Goal: Information Seeking & Learning: Learn about a topic

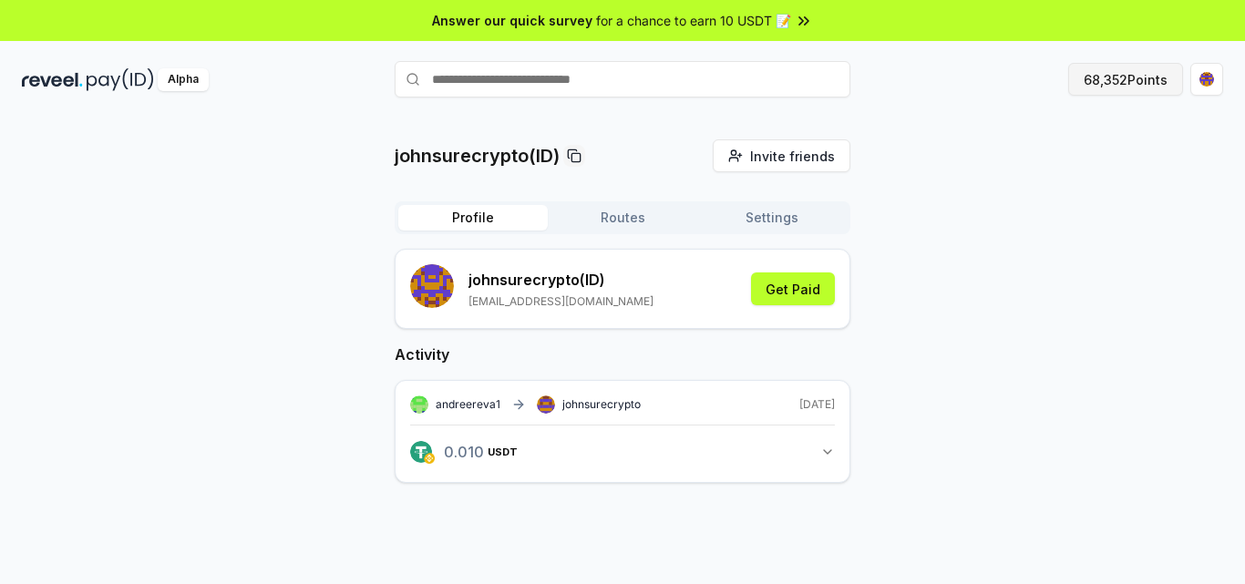
click at [1102, 83] on button "68,352 Points" at bounding box center [1125, 79] width 115 height 33
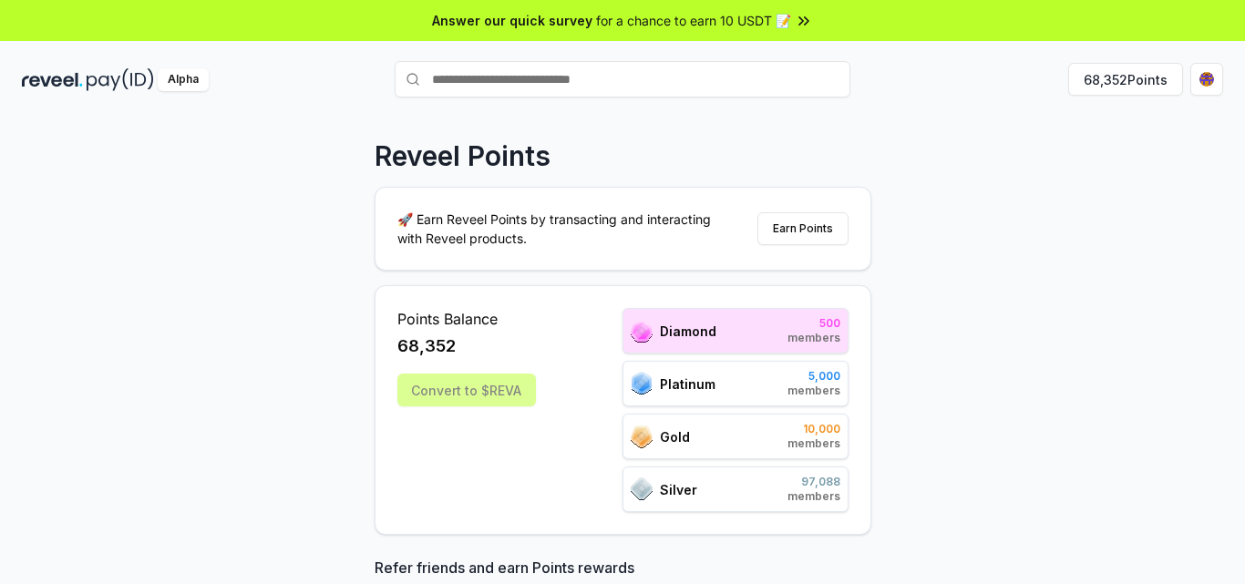
click at [1140, 214] on div "Reveel Points 🚀 Earn Reveel Points by transacting and interacting with Reveel p…" at bounding box center [622, 369] width 1245 height 533
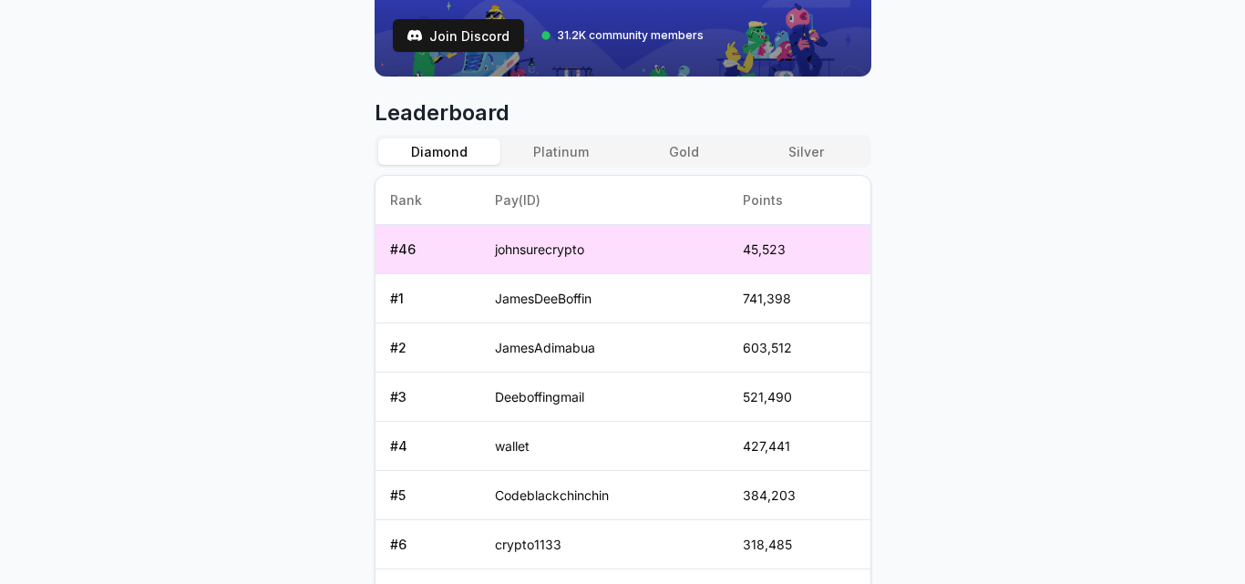
scroll to position [765, 0]
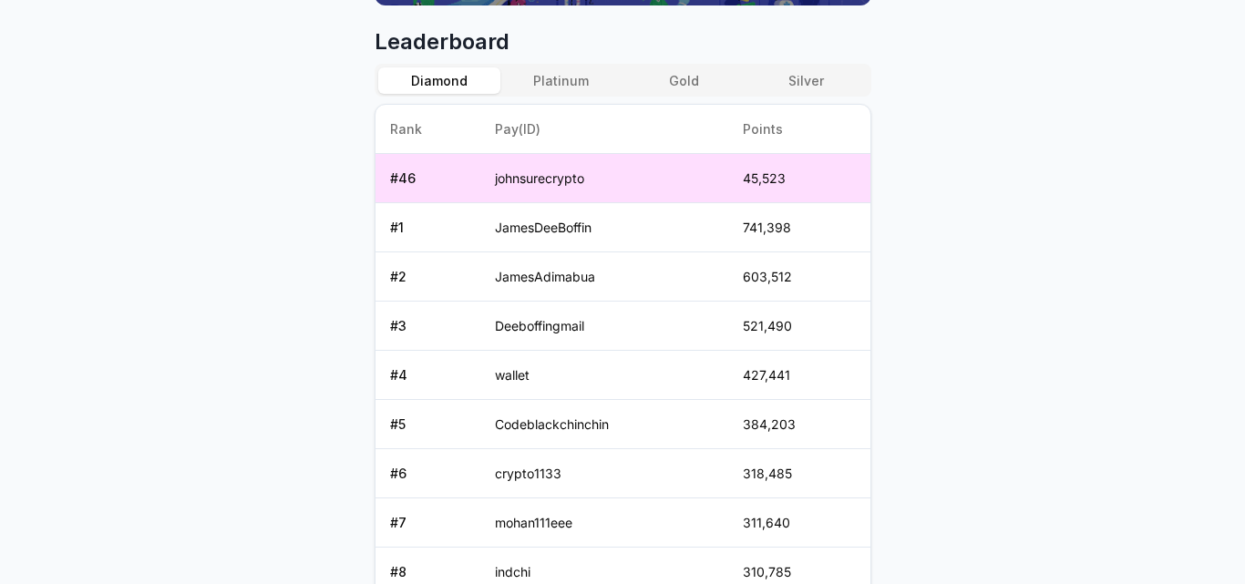
click at [1053, 258] on body "Answer our quick survey for a chance to earn 10 USDT 📝 Alpha 68,352 Points Reve…" at bounding box center [622, 292] width 1245 height 584
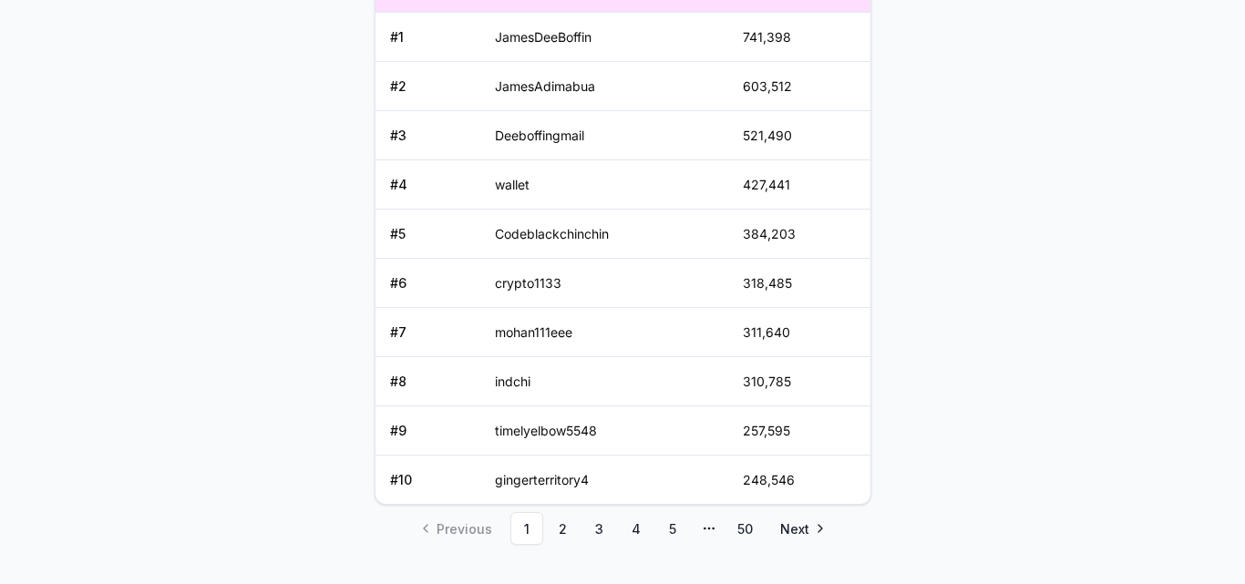
scroll to position [990, 0]
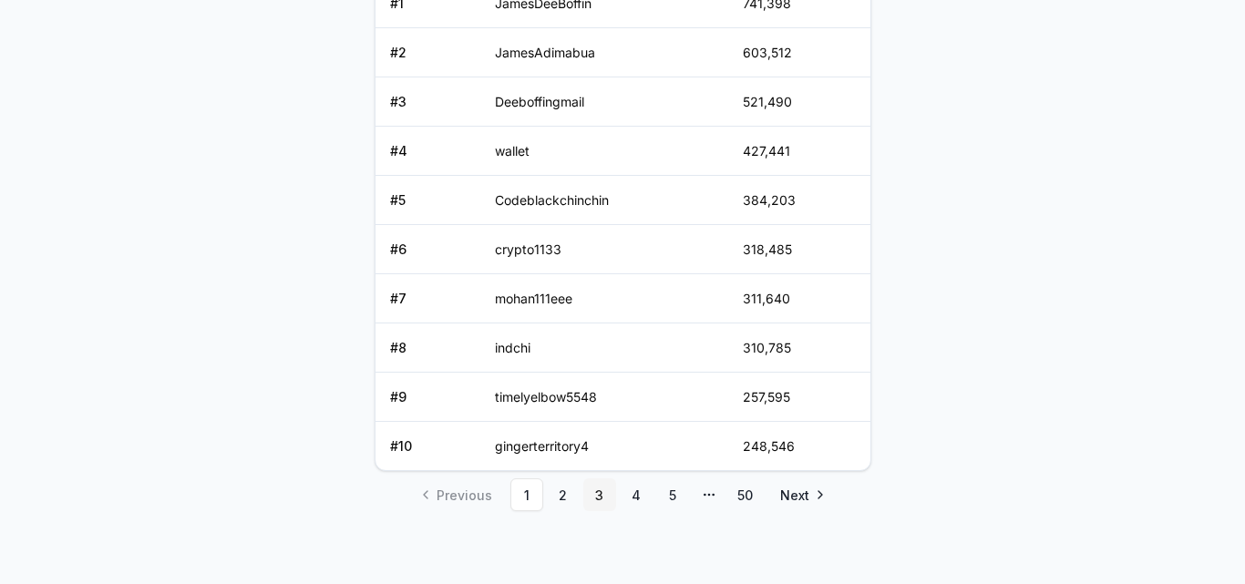
click at [593, 494] on link "3" at bounding box center [599, 494] width 33 height 33
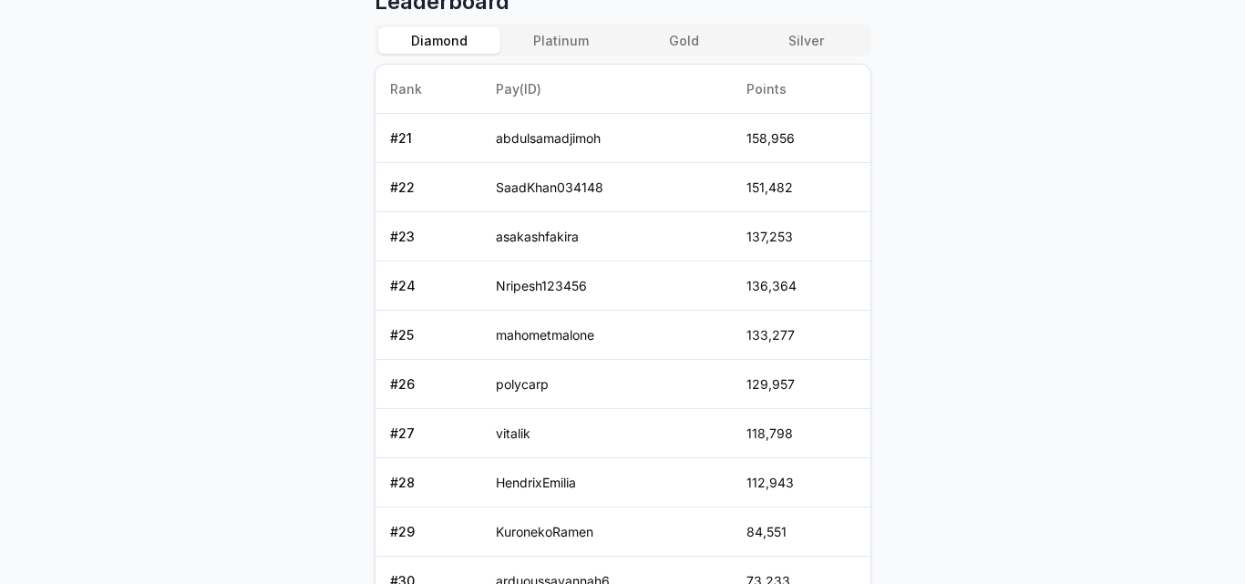
scroll to position [940, 0]
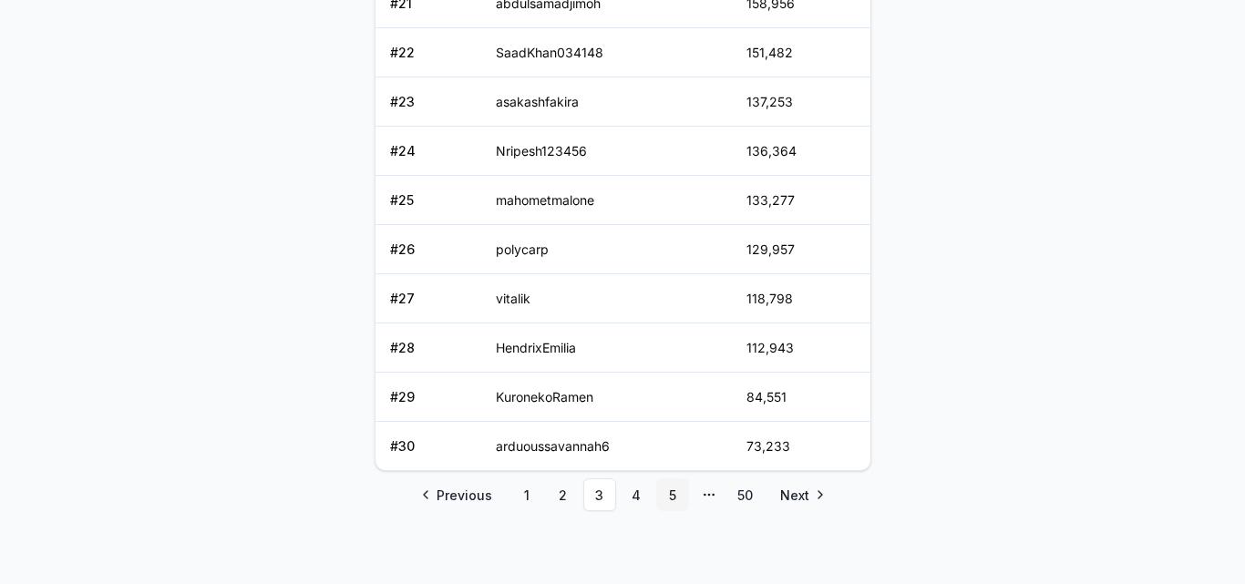
click at [668, 498] on link "5" at bounding box center [672, 494] width 33 height 33
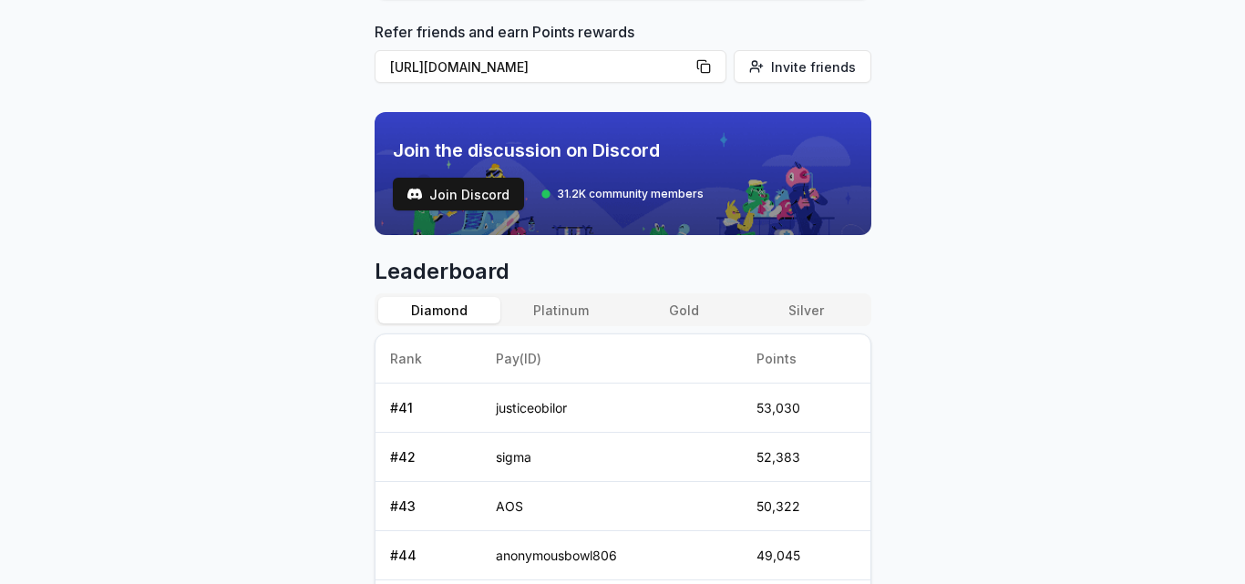
scroll to position [539, 0]
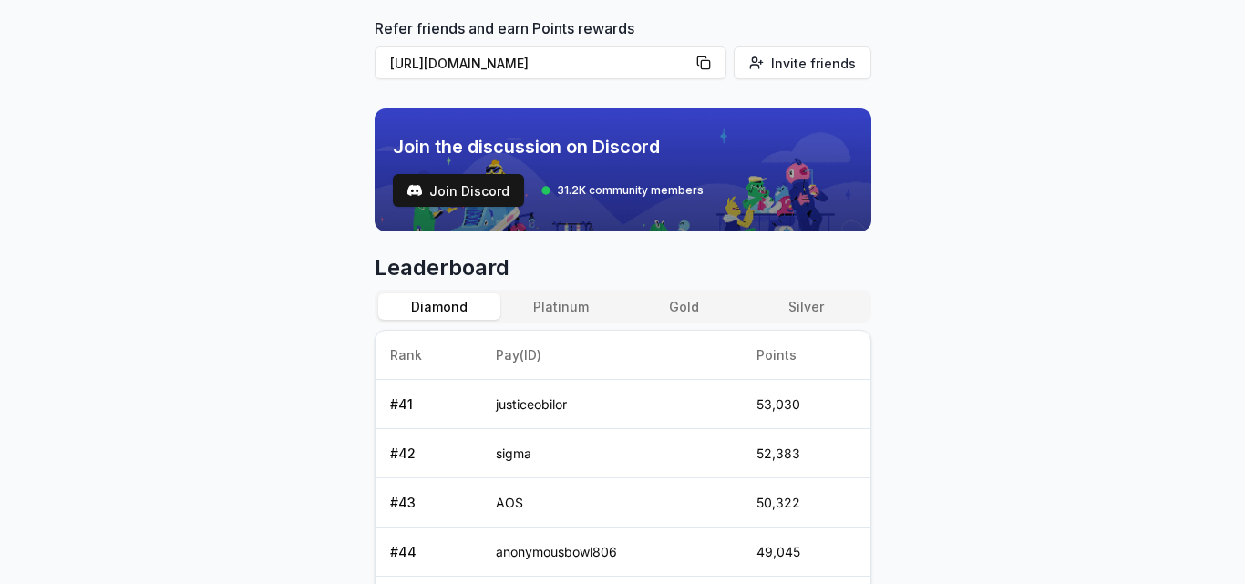
click at [573, 307] on button "Platinum" at bounding box center [561, 306] width 122 height 26
click at [980, 368] on body "Answer our quick survey for a chance to earn 10 USDT 📝 Alpha 68,352 Points Reve…" at bounding box center [622, 292] width 1245 height 584
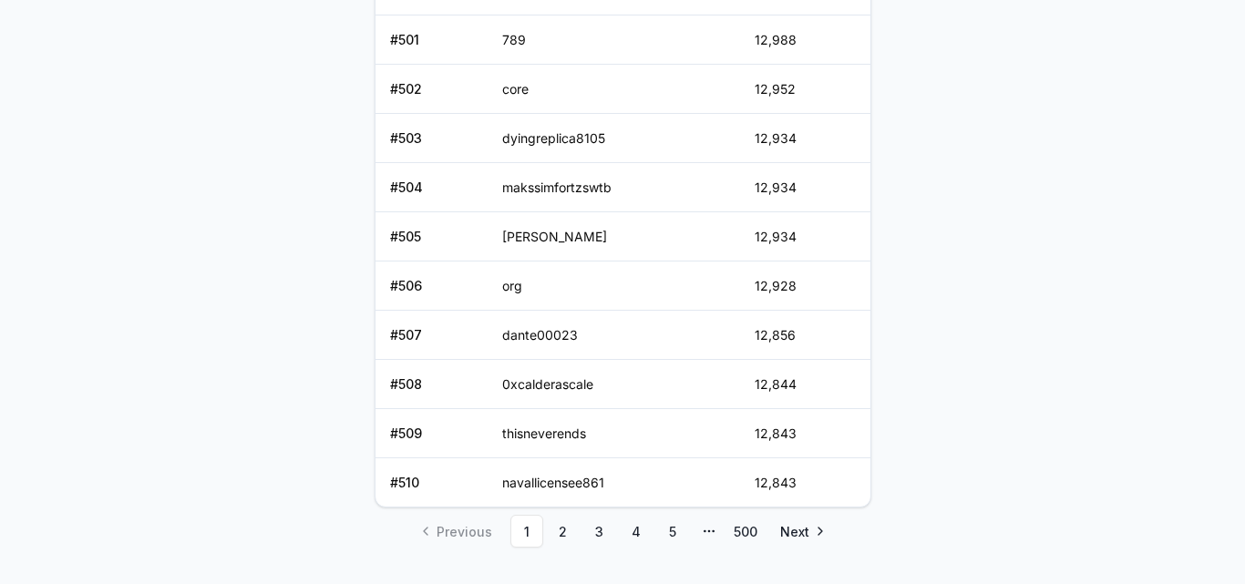
scroll to position [867, 0]
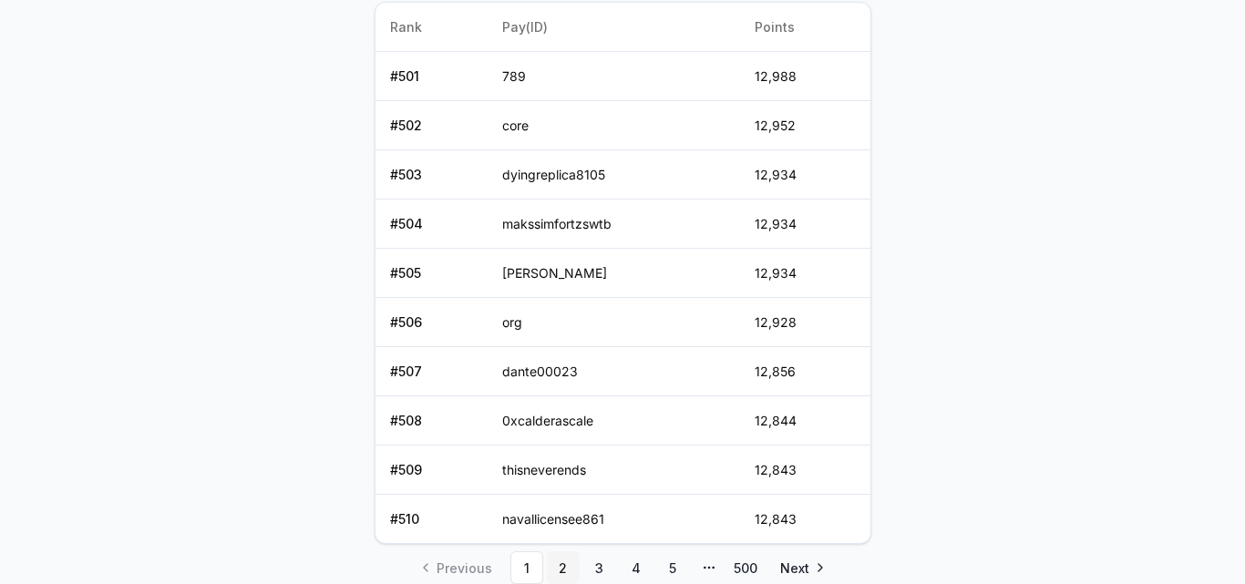
click at [564, 564] on link "2" at bounding box center [563, 567] width 33 height 33
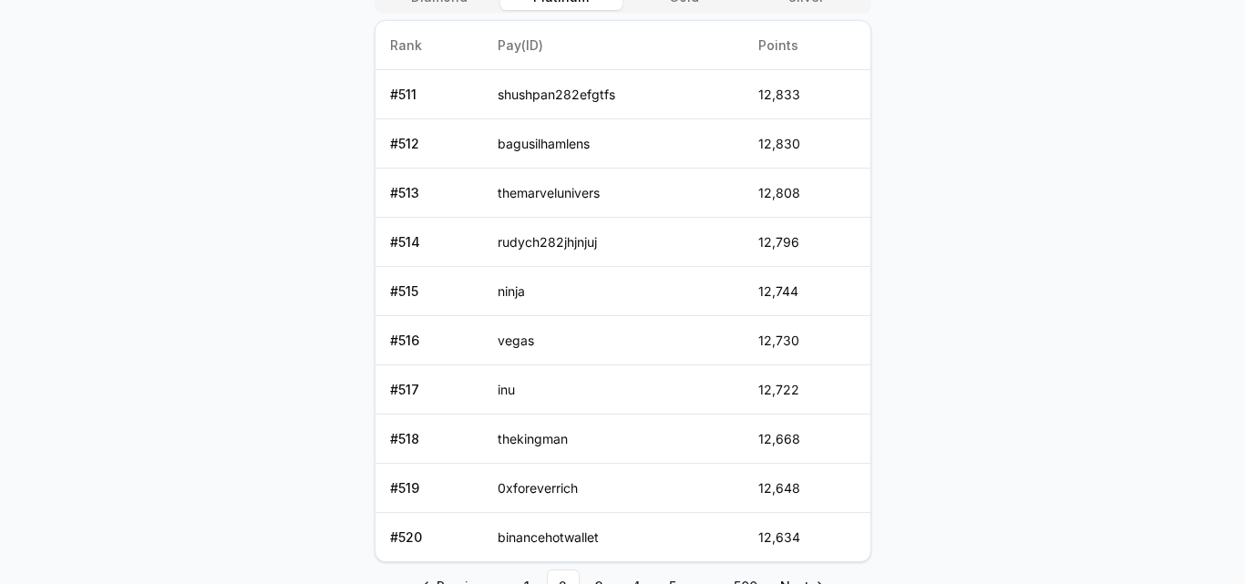
scroll to position [940, 0]
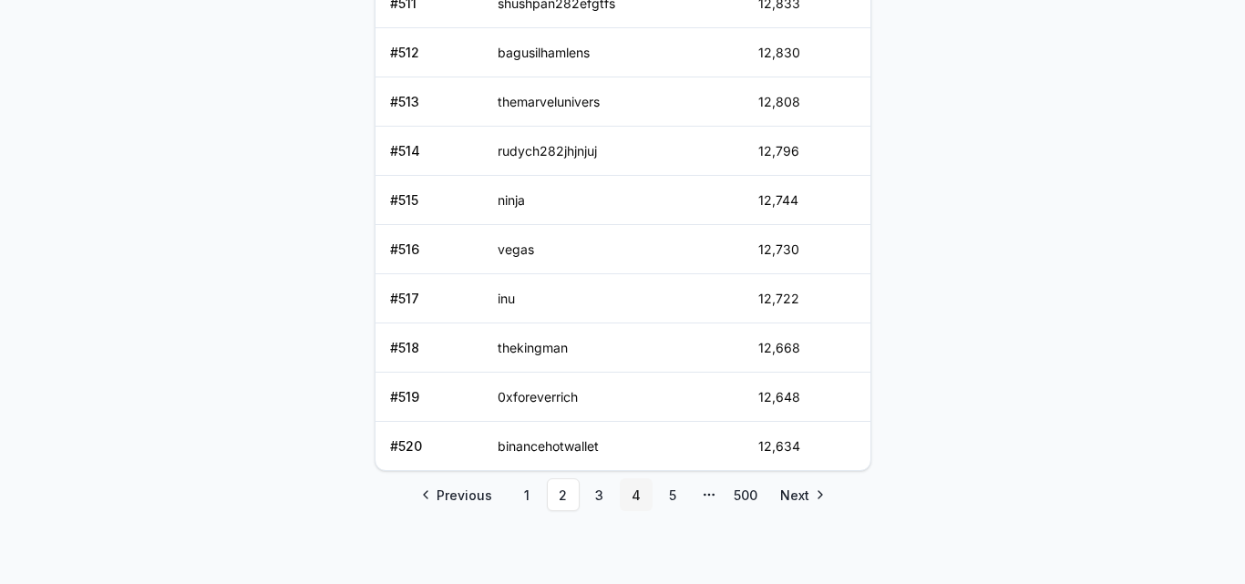
click at [642, 497] on link "4" at bounding box center [636, 494] width 33 height 33
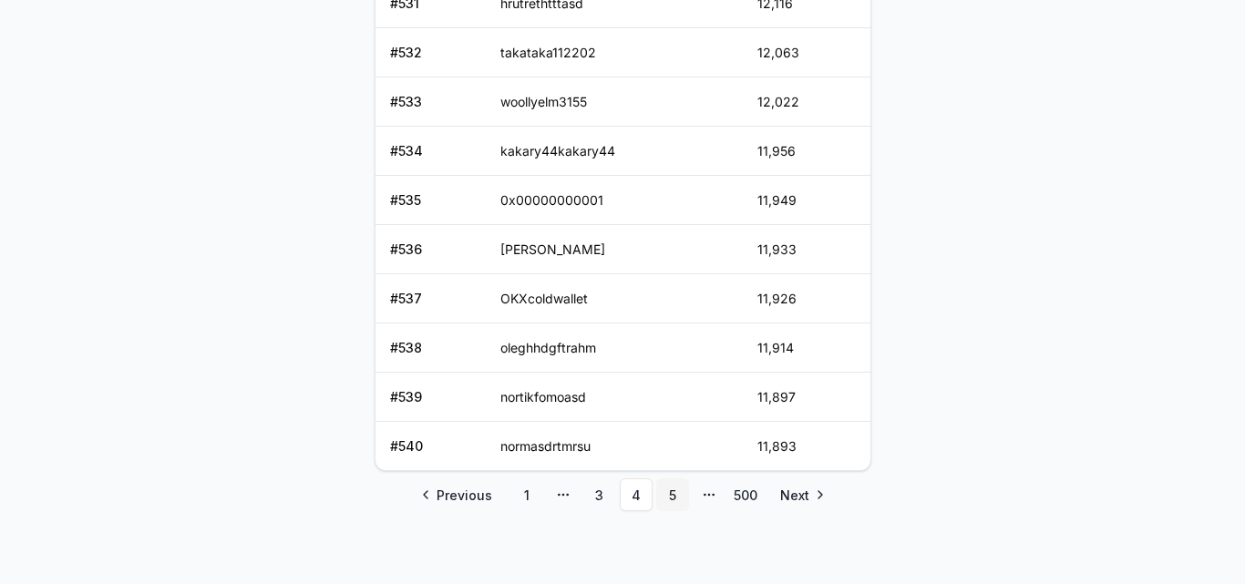
click at [665, 501] on link "5" at bounding box center [672, 494] width 33 height 33
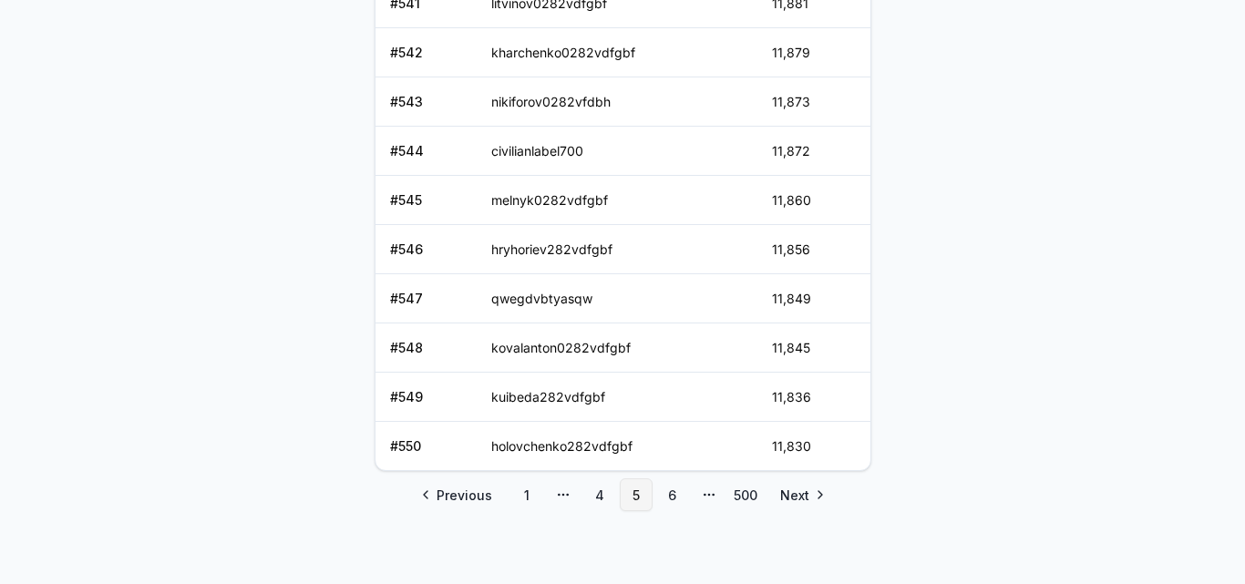
click at [665, 501] on link "6" at bounding box center [672, 494] width 33 height 33
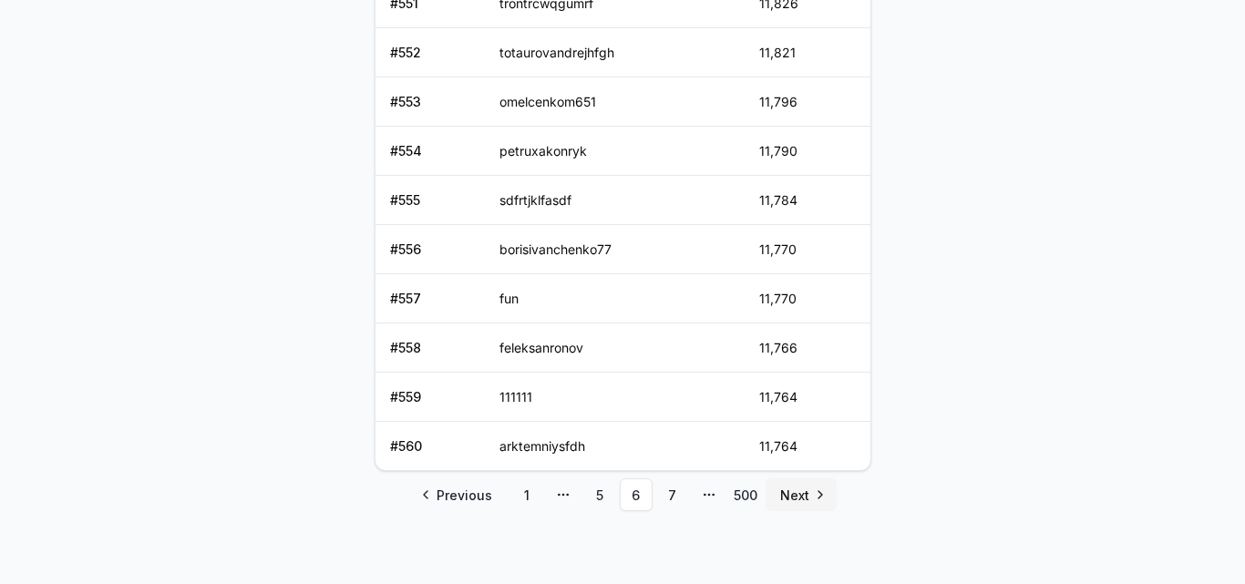
click at [805, 498] on span "Next" at bounding box center [794, 495] width 29 height 19
click at [676, 500] on link "8" at bounding box center [672, 494] width 33 height 33
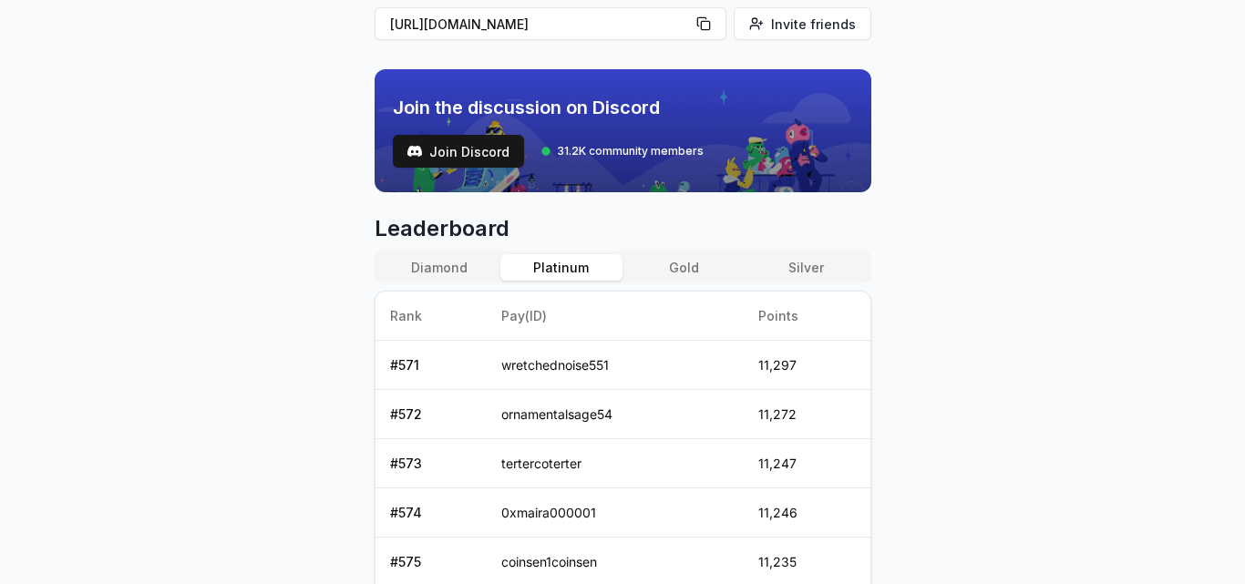
scroll to position [576, 0]
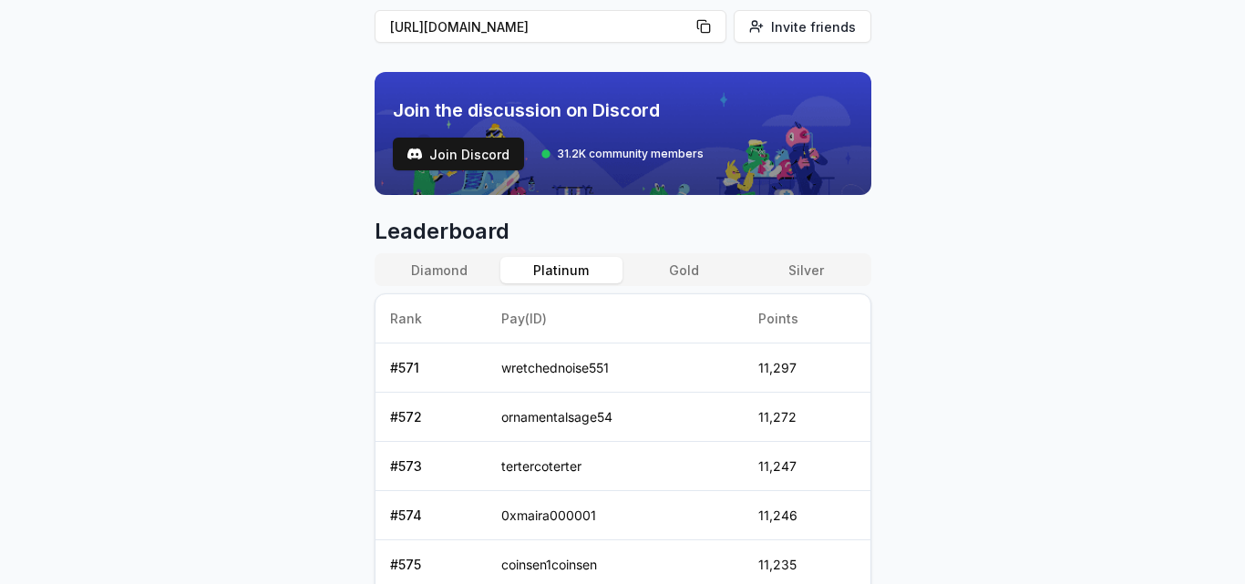
click at [682, 275] on button "Gold" at bounding box center [683, 270] width 122 height 26
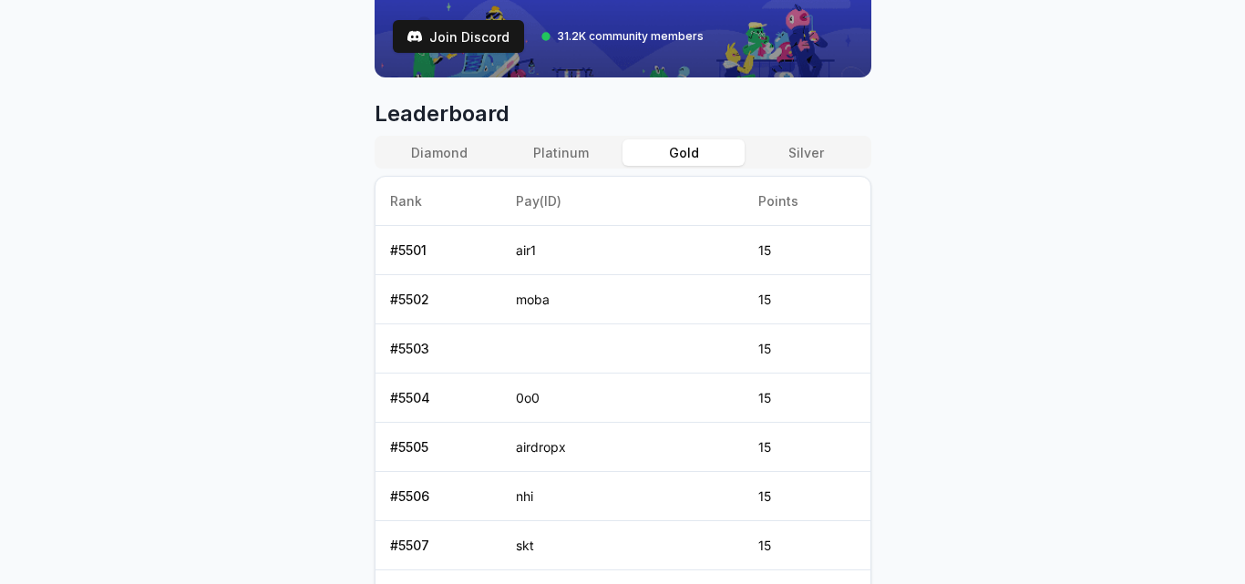
scroll to position [503, 0]
